Goal: Task Accomplishment & Management: Manage account settings

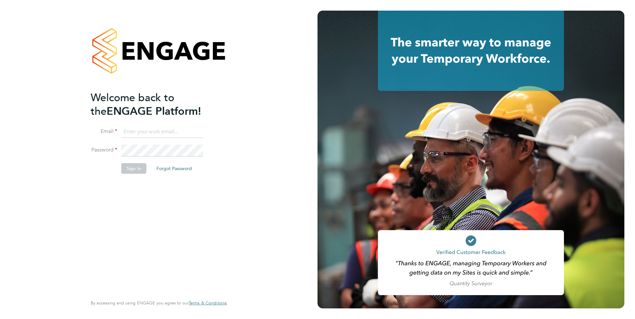
click at [145, 120] on ng-template "Welcome back to the ENGAGE Platform! Email Password Sign In Forgot Password" at bounding box center [155, 136] width 129 height 90
click at [146, 132] on input at bounding box center [162, 132] width 82 height 12
type input "catherine.rowland@prsjobs.com"
click at [137, 171] on button "Sign In" at bounding box center [133, 168] width 25 height 11
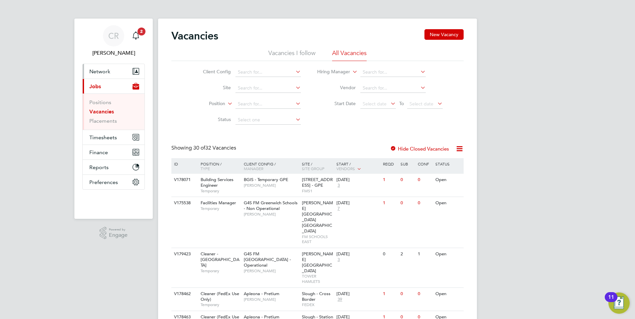
click at [105, 71] on span "Network" at bounding box center [99, 71] width 21 height 6
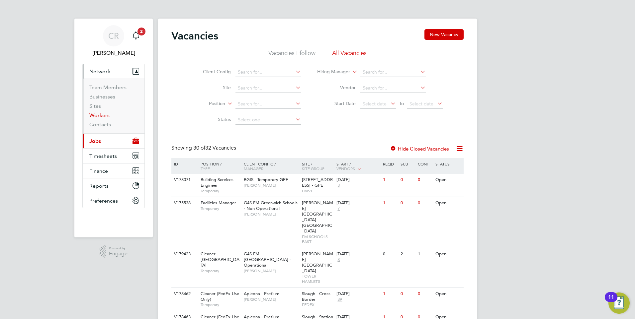
click at [103, 116] on link "Workers" at bounding box center [99, 115] width 20 height 6
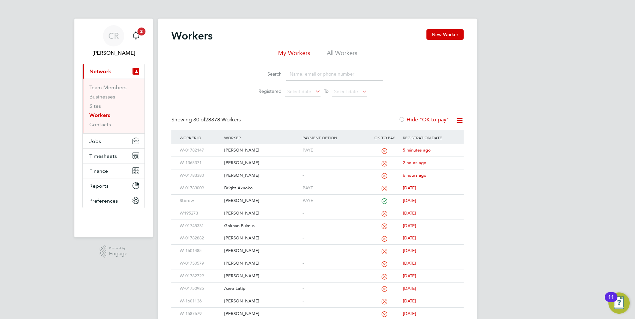
click at [297, 72] on input at bounding box center [334, 74] width 97 height 13
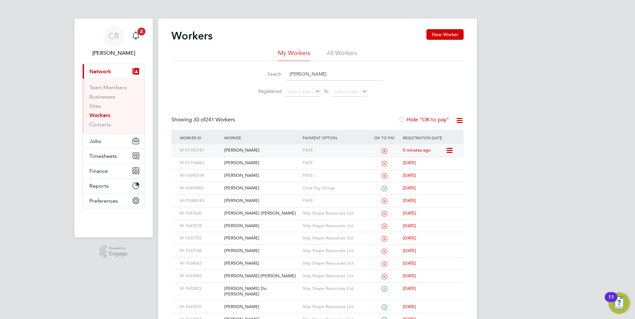
type input "alex"
click at [293, 149] on div "Alex Nwankpa" at bounding box center [261, 150] width 78 height 12
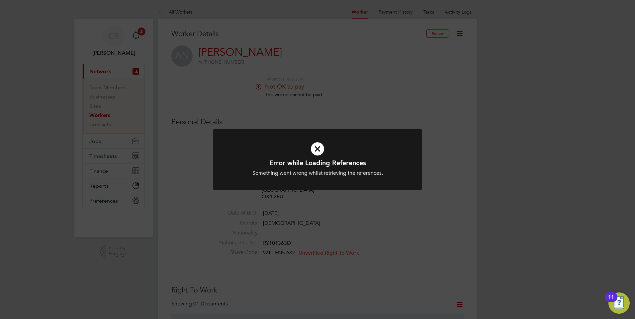
click at [341, 119] on div "Error while Loading References Something went wrong whilst retrieving the refer…" at bounding box center [317, 159] width 635 height 319
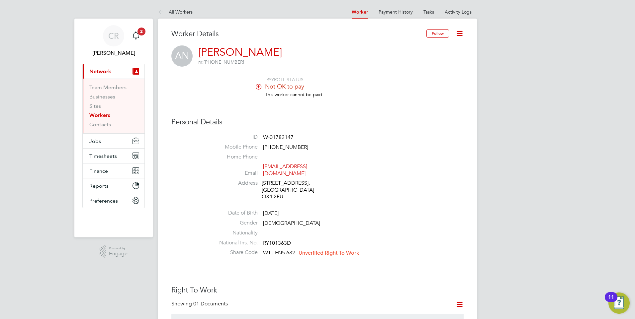
click at [257, 86] on icon at bounding box center [258, 86] width 5 height 5
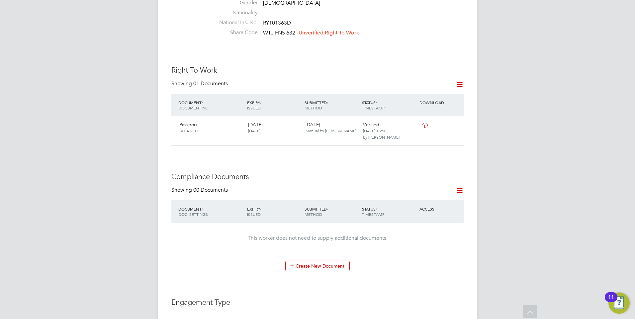
scroll to position [301, 0]
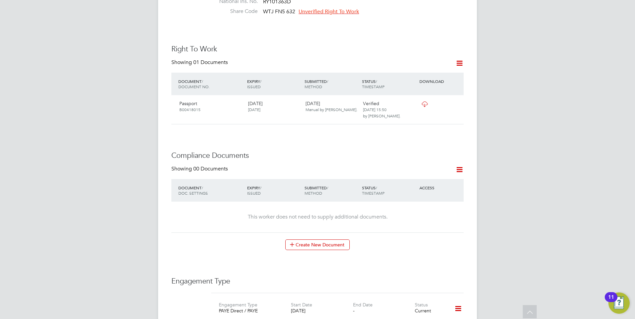
click at [457, 59] on icon at bounding box center [459, 63] width 8 height 8
click at [410, 71] on li "Add Right To Work Document" at bounding box center [422, 72] width 80 height 9
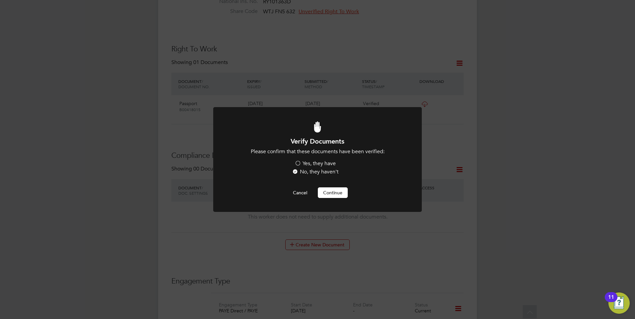
click at [299, 164] on label "Yes, they have" at bounding box center [314, 163] width 41 height 7
click at [0, 0] on input "Yes, they have" at bounding box center [0, 0] width 0 height 0
click at [335, 196] on button "Continue" at bounding box center [333, 193] width 30 height 11
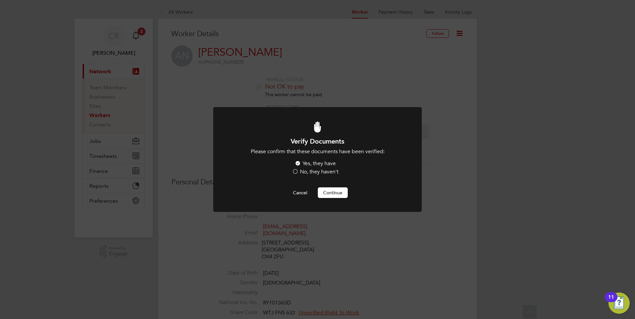
scroll to position [301, 0]
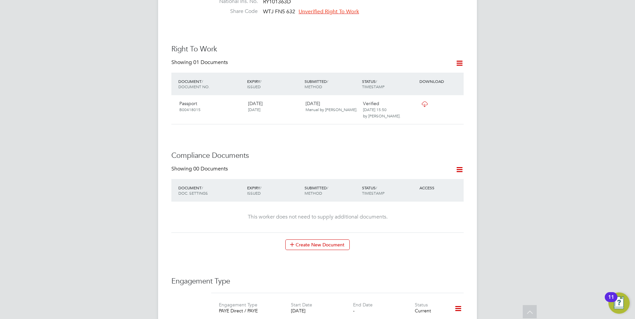
click at [311, 151] on h3 "Compliance Documents" at bounding box center [317, 156] width 292 height 10
click at [310, 240] on button "Create New Document" at bounding box center [317, 245] width 64 height 11
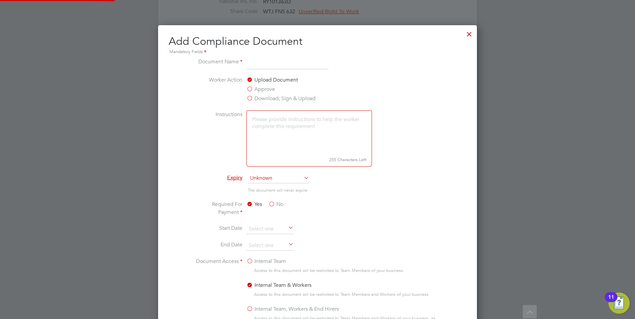
scroll to position [348, 319]
click at [263, 60] on input at bounding box center [287, 64] width 82 height 12
click at [261, 65] on input at bounding box center [287, 64] width 82 height 12
click at [281, 180] on span "Unknown" at bounding box center [278, 179] width 61 height 10
click at [282, 178] on span "Unknown" at bounding box center [278, 179] width 61 height 10
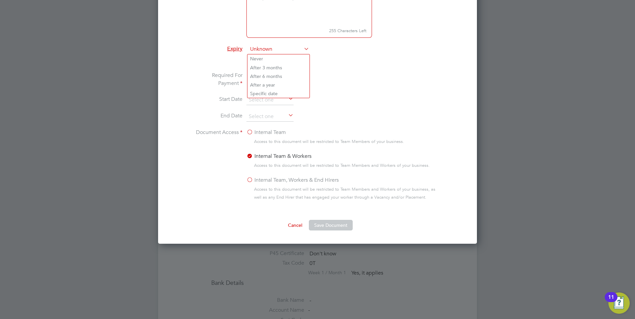
scroll to position [434, 0]
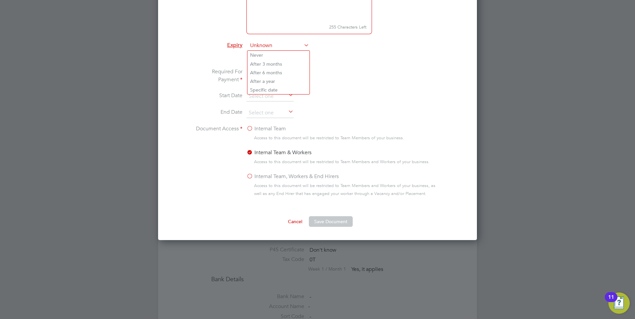
click at [295, 221] on button "Cancel" at bounding box center [294, 221] width 25 height 11
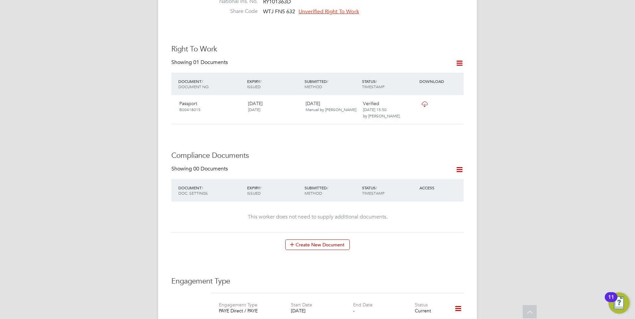
click at [509, 164] on div "CR Catherine Rowland Notifications 2 Applications: Current page: Network Team M…" at bounding box center [317, 162] width 635 height 926
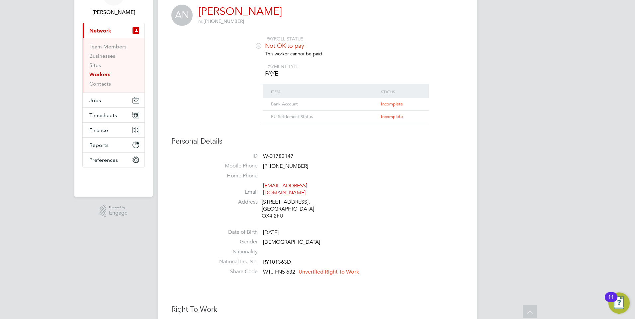
scroll to position [0, 0]
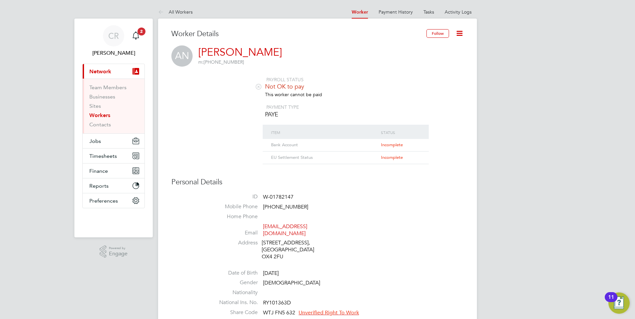
click at [391, 159] on span "Incomplete" at bounding box center [392, 158] width 22 height 6
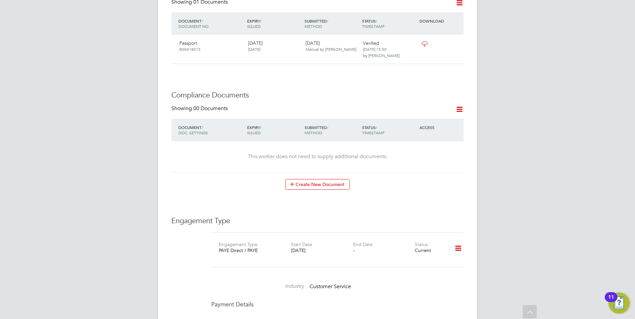
scroll to position [398, 0]
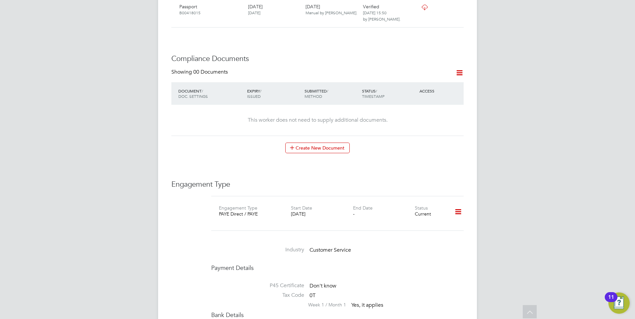
click at [458, 204] on icon at bounding box center [458, 211] width 12 height 15
click at [413, 224] on li "Edit Engagement Type" at bounding box center [423, 224] width 76 height 9
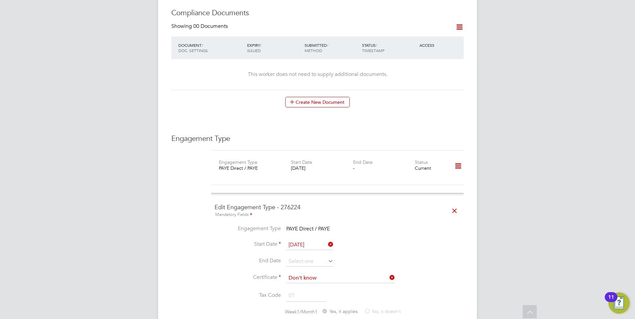
scroll to position [498, 0]
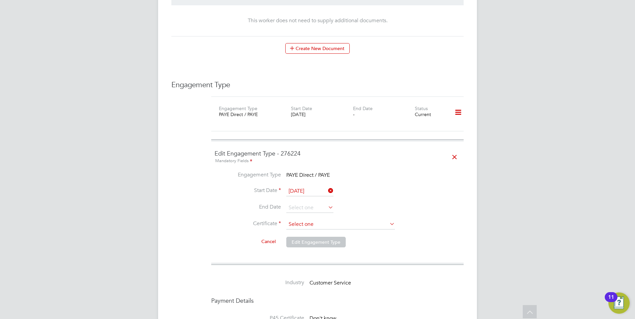
click at [312, 221] on input at bounding box center [340, 225] width 109 height 10
click at [297, 220] on input at bounding box center [340, 225] width 109 height 10
click at [243, 191] on li "Start Date 01 Sep 2025" at bounding box center [337, 195] width 246 height 17
click at [294, 172] on span "PAYE Direct / PAYE" at bounding box center [307, 175] width 43 height 7
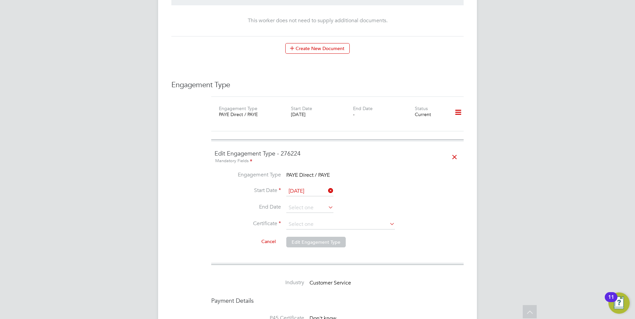
click at [454, 151] on icon at bounding box center [454, 157] width 12 height 15
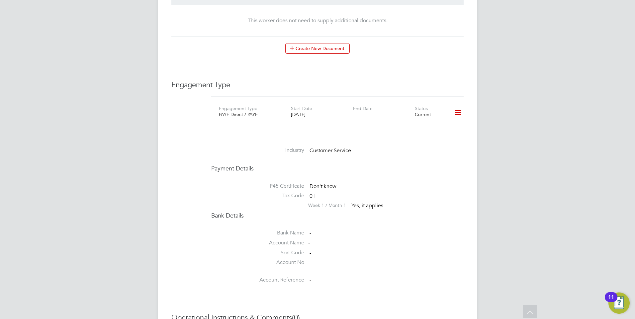
click at [457, 105] on icon at bounding box center [458, 112] width 12 height 15
click at [409, 133] on li "Add Engagement Type" at bounding box center [423, 134] width 76 height 9
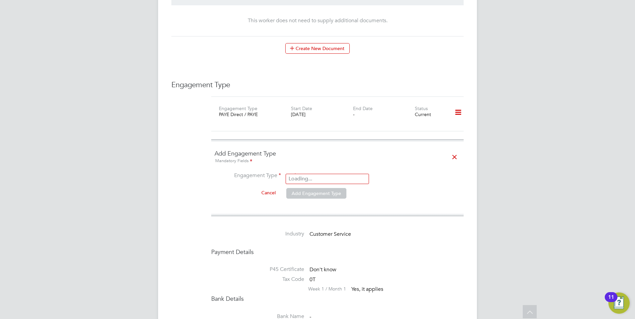
click at [309, 172] on input at bounding box center [327, 176] width 82 height 9
click at [302, 189] on li "PAYE Direct" at bounding box center [327, 189] width 83 height 10
type input "PAYE Direct"
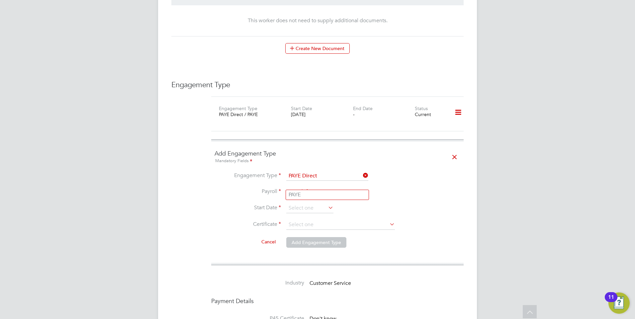
click at [306, 188] on input at bounding box center [327, 192] width 82 height 9
click at [302, 194] on li "PAYE" at bounding box center [327, 195] width 83 height 10
type input "PAYE"
click at [304, 203] on input at bounding box center [309, 208] width 47 height 10
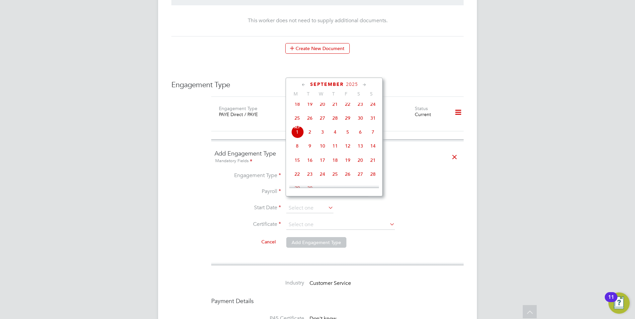
click at [296, 138] on span "Sep 1" at bounding box center [297, 132] width 13 height 13
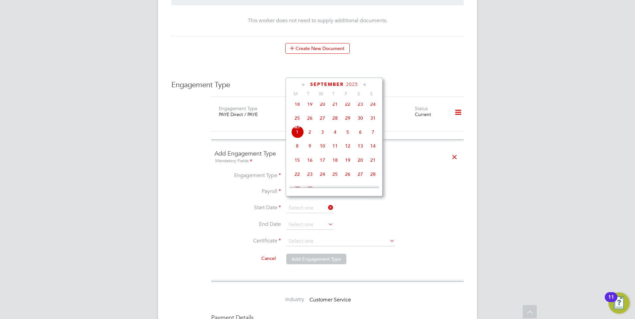
type input "01 Sep 2025"
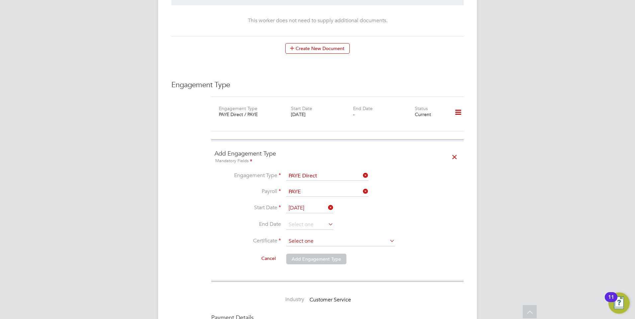
click at [299, 237] on input at bounding box center [340, 242] width 109 height 10
click at [251, 257] on label "Cancel" at bounding box center [247, 258] width 66 height 11
click at [256, 257] on button "Cancel" at bounding box center [268, 258] width 25 height 11
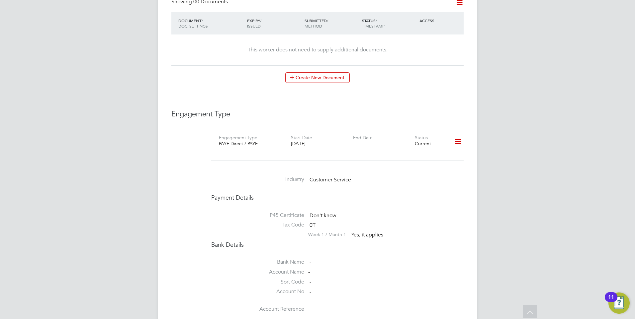
scroll to position [398, 0]
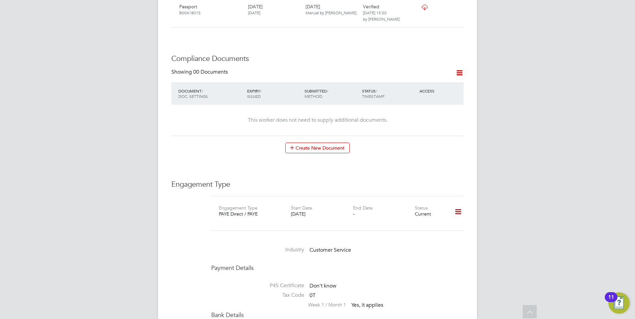
click at [429, 275] on div "P45 Certificate Don't know Tax Code 0T Week 1 / Month 1 Yes, it applies" at bounding box center [337, 293] width 252 height 37
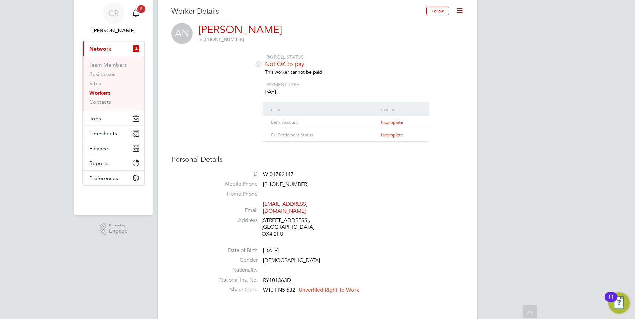
scroll to position [0, 0]
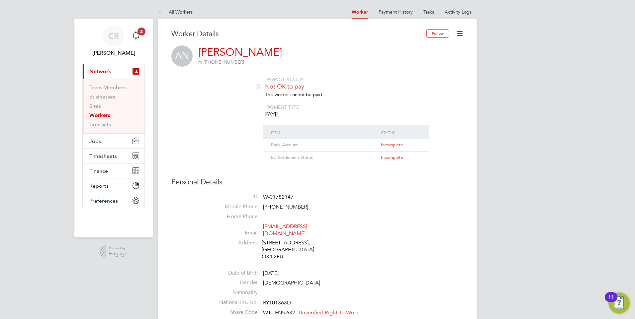
click at [95, 115] on link "Workers" at bounding box center [99, 115] width 21 height 6
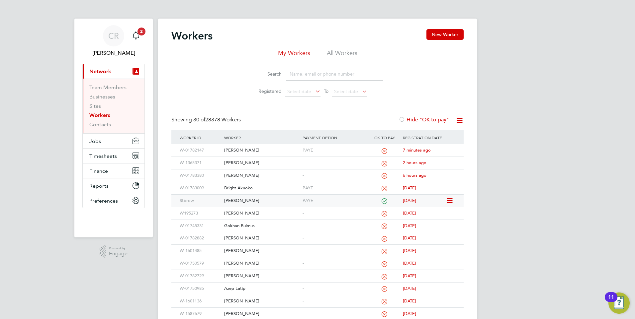
click at [183, 200] on div "Stbrow" at bounding box center [200, 201] width 44 height 12
click at [95, 141] on span "Jobs" at bounding box center [95, 141] width 12 height 6
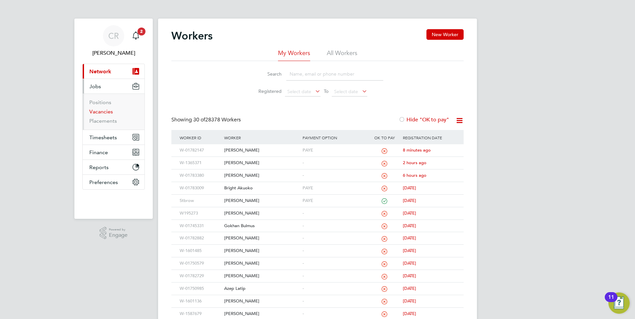
click at [104, 115] on link "Vacancies" at bounding box center [101, 112] width 24 height 6
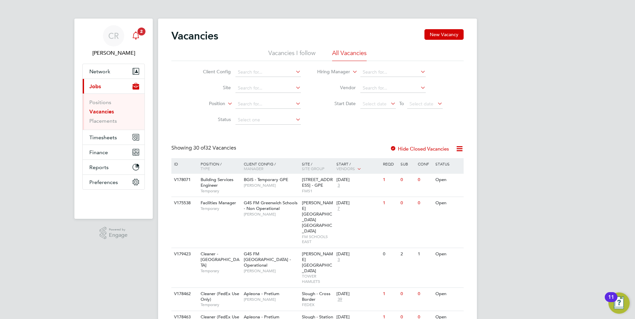
click at [136, 33] on icon "Main navigation" at bounding box center [135, 35] width 6 height 7
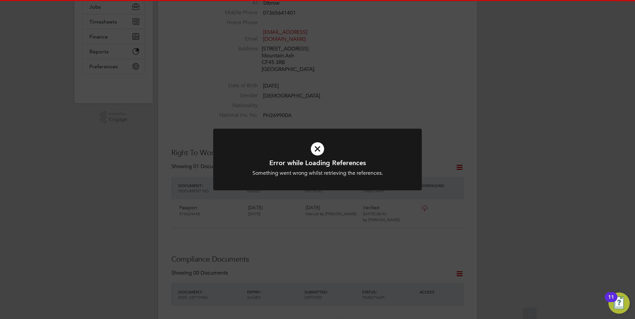
scroll to position [166, 0]
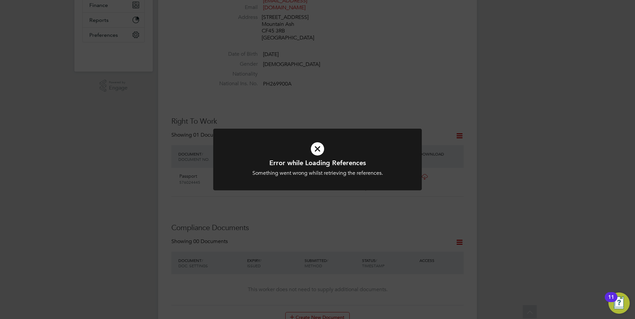
click at [315, 212] on div "Error while Loading References Something went wrong whilst retrieving the refer…" at bounding box center [317, 159] width 635 height 319
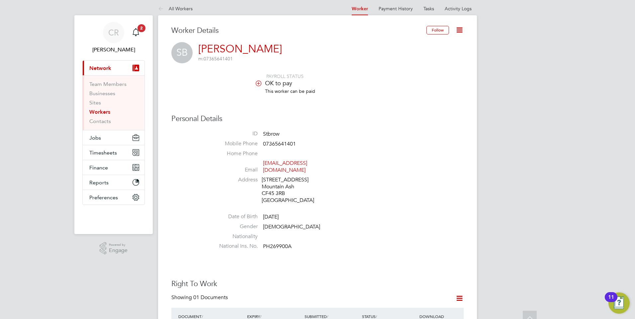
scroll to position [0, 0]
